Goal: Find specific page/section

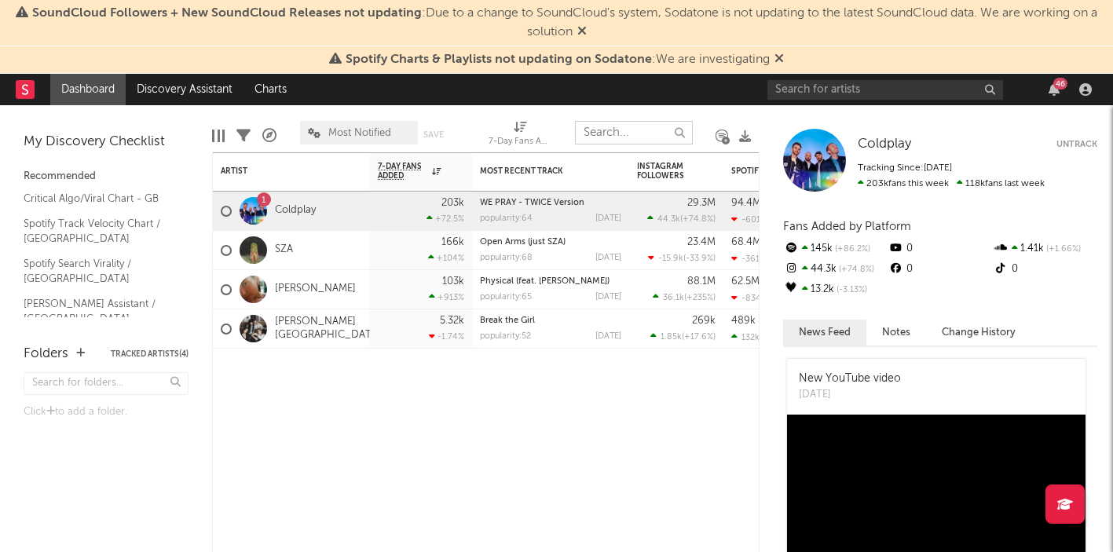
click at [613, 133] on input "text" at bounding box center [634, 133] width 118 height 24
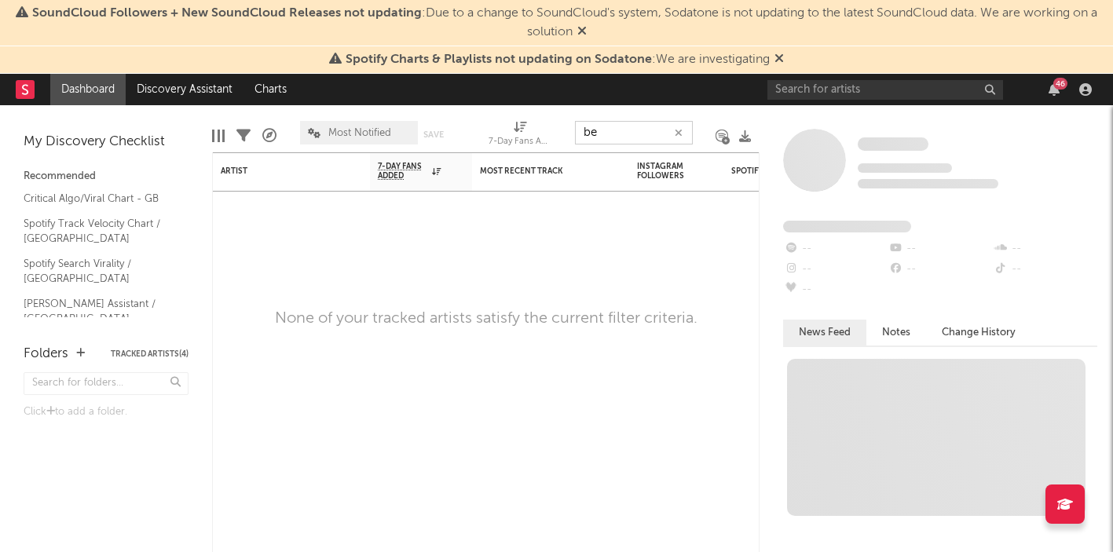
type input "b"
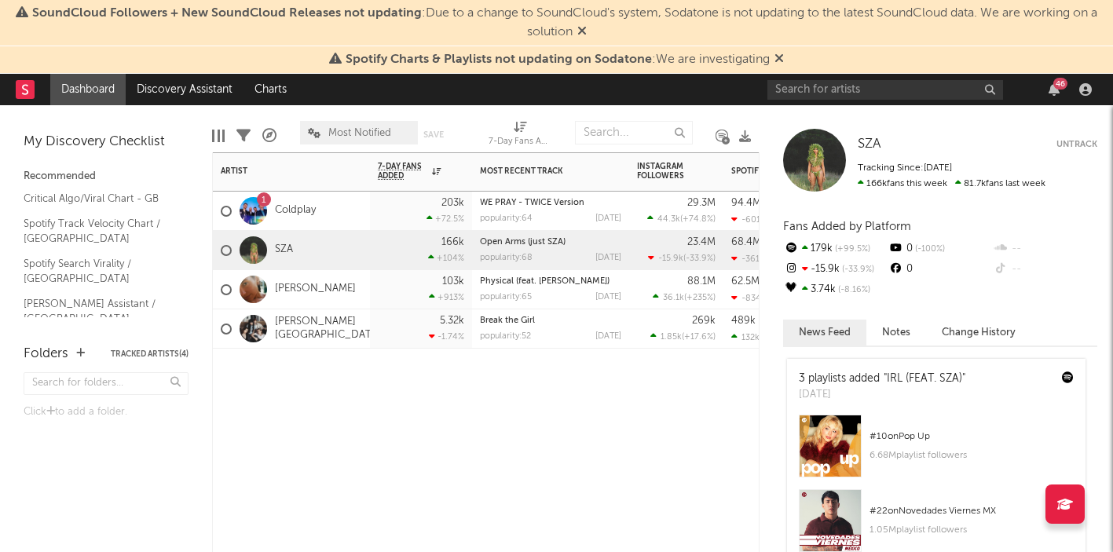
click at [339, 425] on div "Artist Notifications 7-Day Fans Added WoW % Change Most Recent Track Popularity…" at bounding box center [486, 352] width 548 height 400
click at [361, 335] on div "[PERSON_NAME][GEOGRAPHIC_DATA]" at bounding box center [291, 329] width 157 height 39
